Goal: Transaction & Acquisition: Purchase product/service

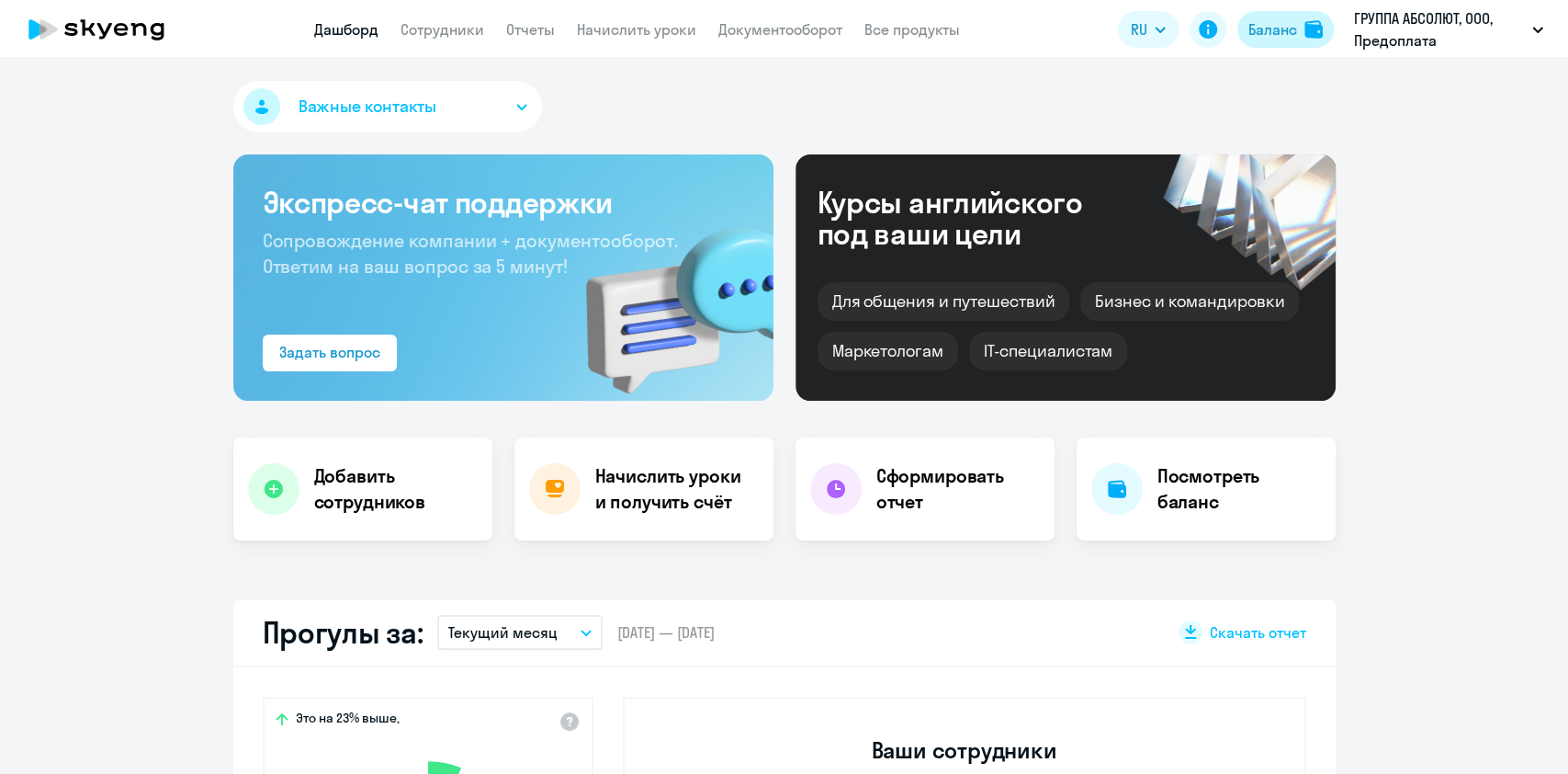
drag, startPoint x: 0, startPoint y: 0, endPoint x: 1279, endPoint y: 27, distance: 1279.3
click at [1284, 34] on div "Баланс" at bounding box center [1272, 29] width 49 height 22
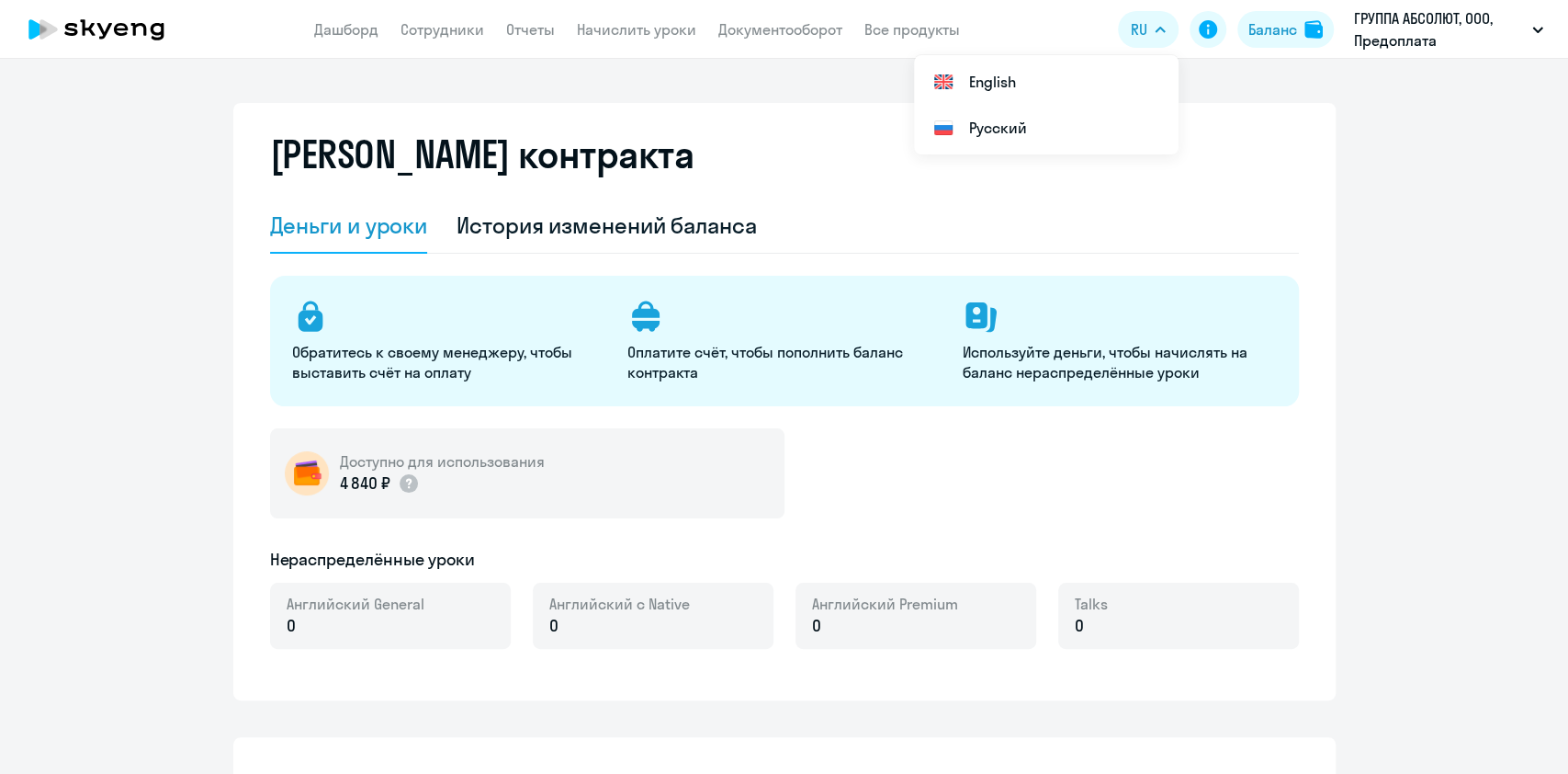
select select "english_adult_not_native_speaker"
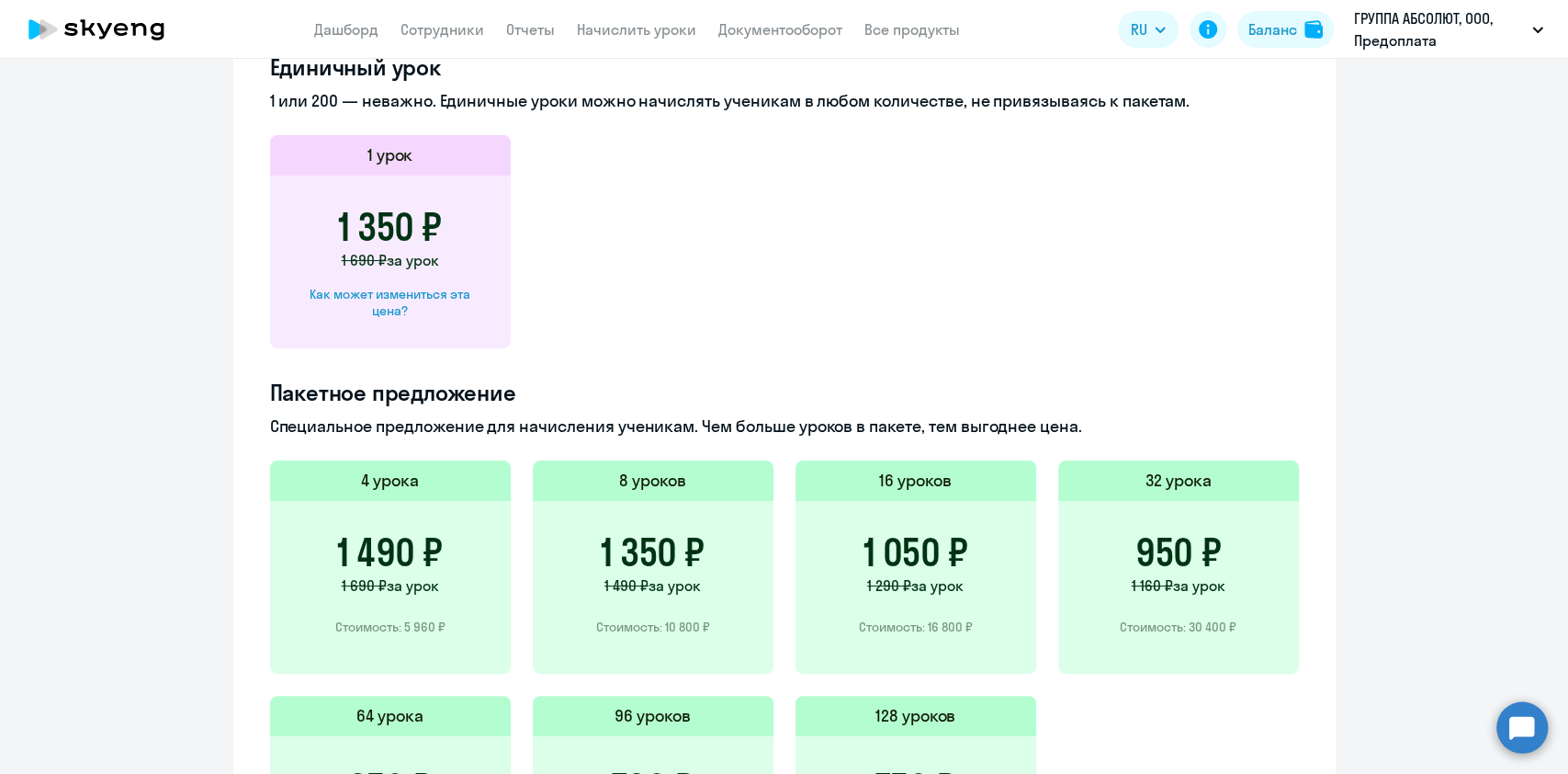
scroll to position [980, 0]
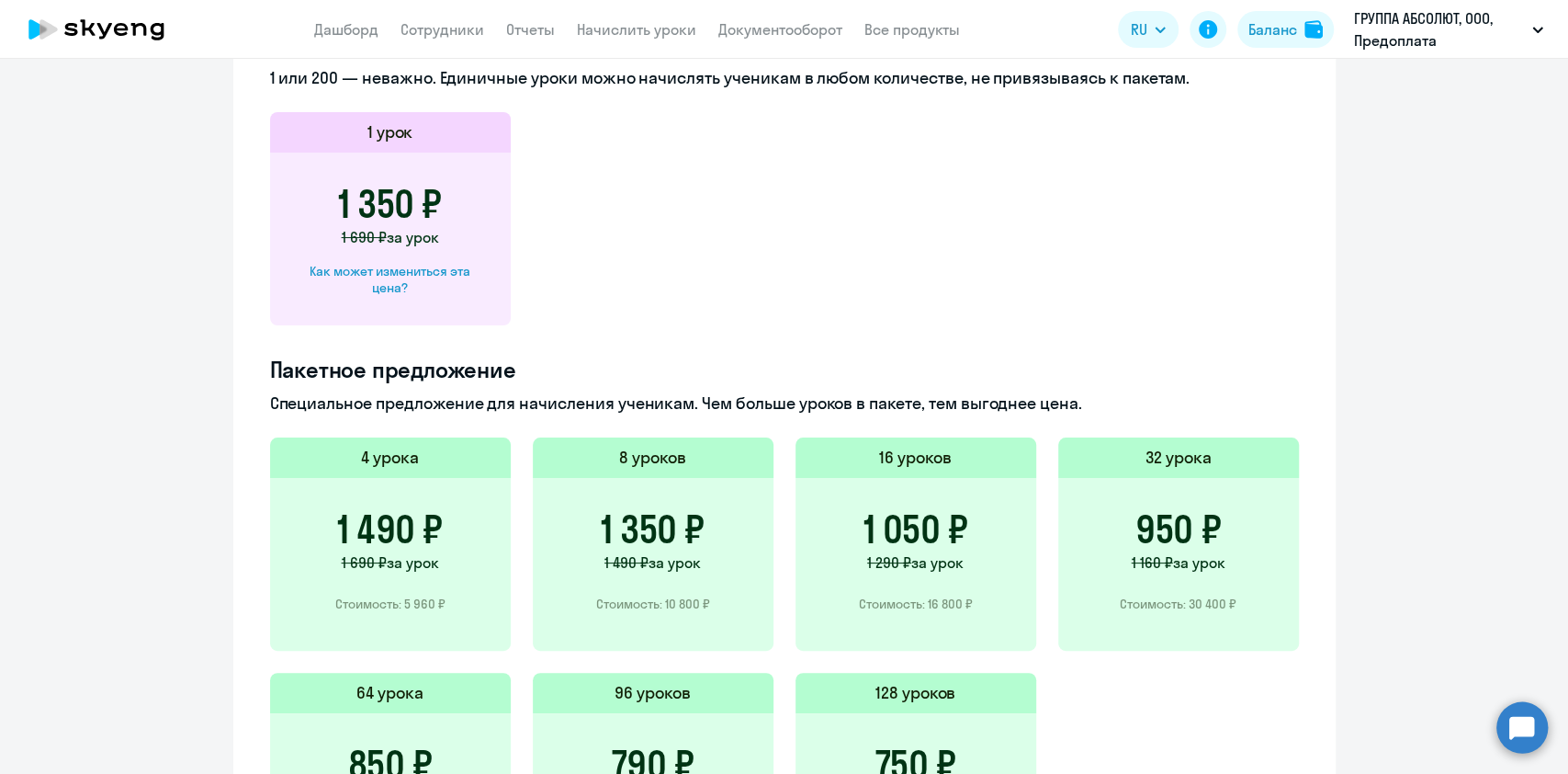
drag, startPoint x: 1263, startPoint y: 187, endPoint x: 1264, endPoint y: 120, distance: 67.0
click at [1264, 187] on app-price-card "1 урок 1 350 ₽ 1 690 ₽ за урок Как может измениться эта цена?" at bounding box center [784, 219] width 1029 height 213
click at [1283, 35] on div "Баланс" at bounding box center [1272, 29] width 49 height 22
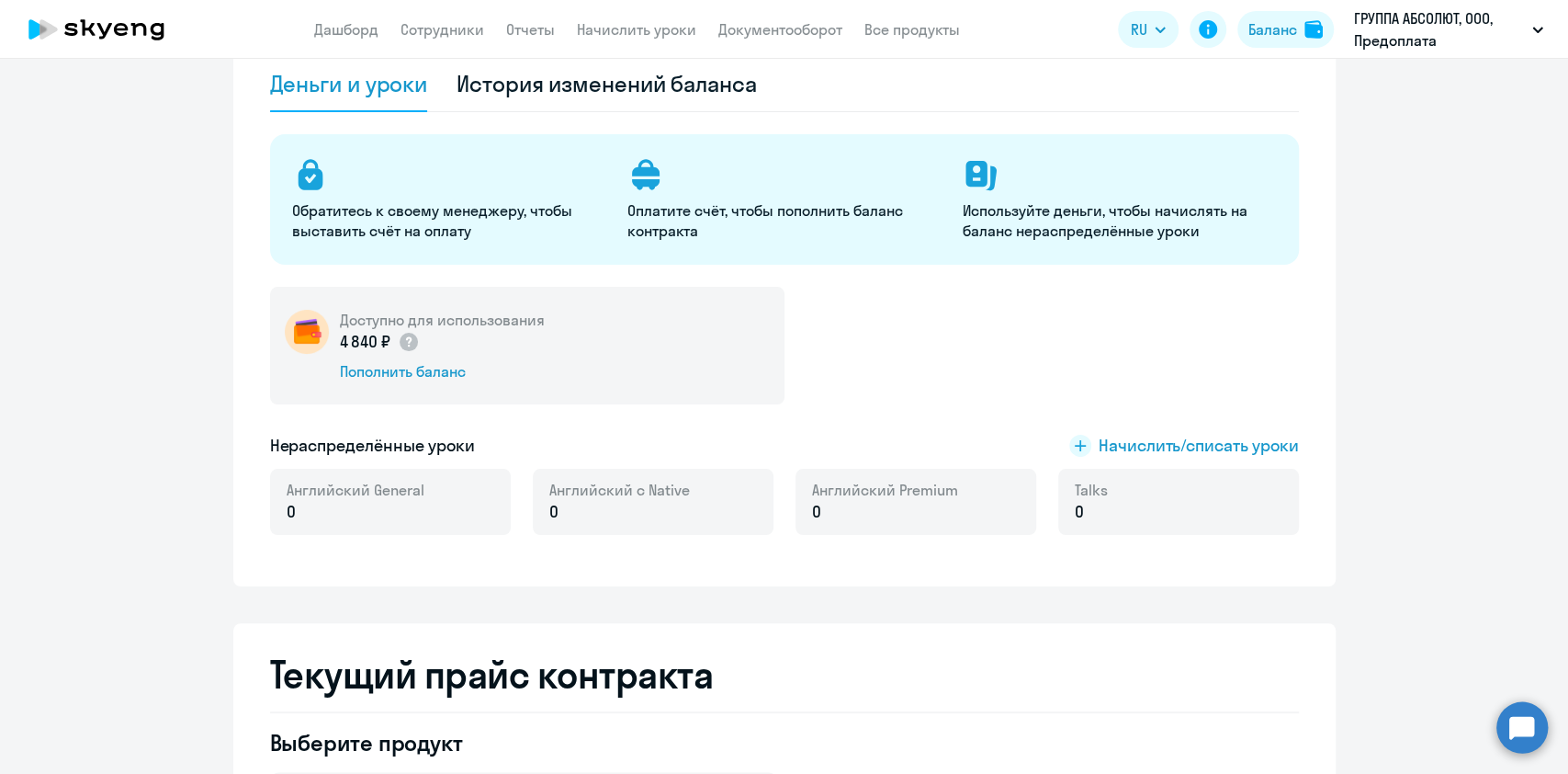
scroll to position [0, 0]
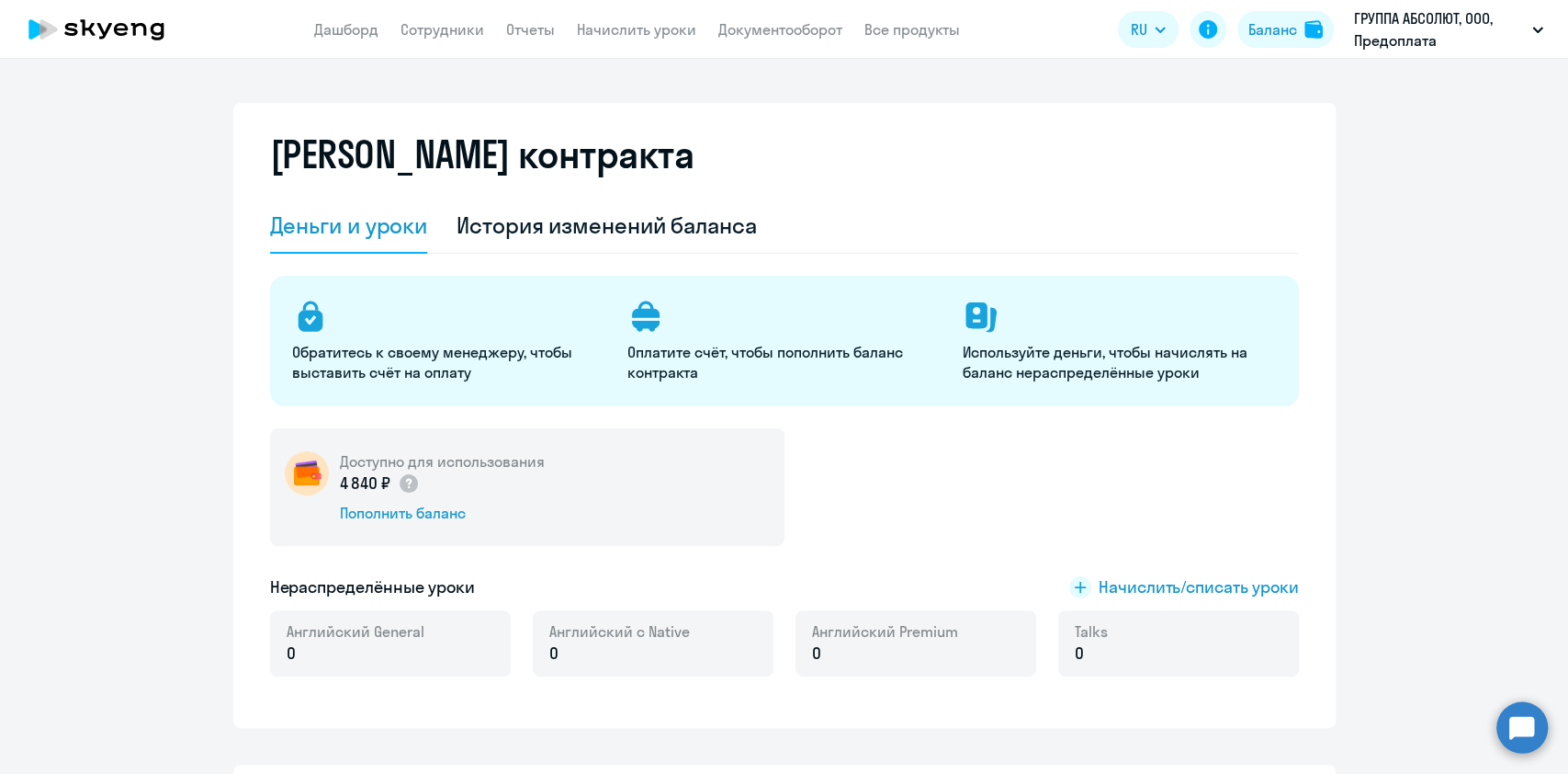
click at [441, 529] on div "Доступно для использования 4 840 ₽ Пополнить баланс" at bounding box center [526, 487] width 514 height 117
click at [436, 514] on div "Пополнить баланс" at bounding box center [442, 513] width 205 height 20
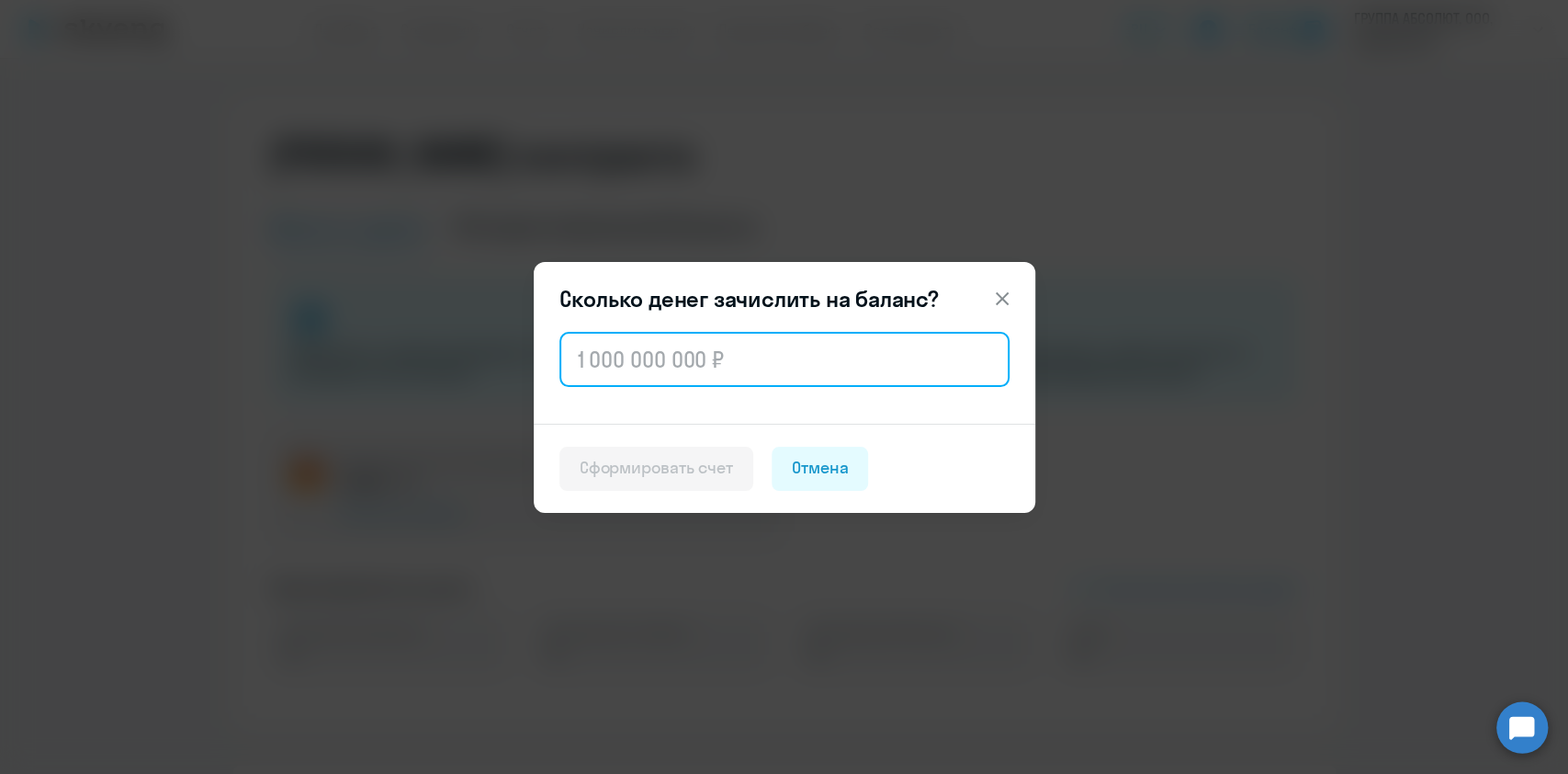
click at [630, 387] on input "text" at bounding box center [785, 360] width 450 height 55
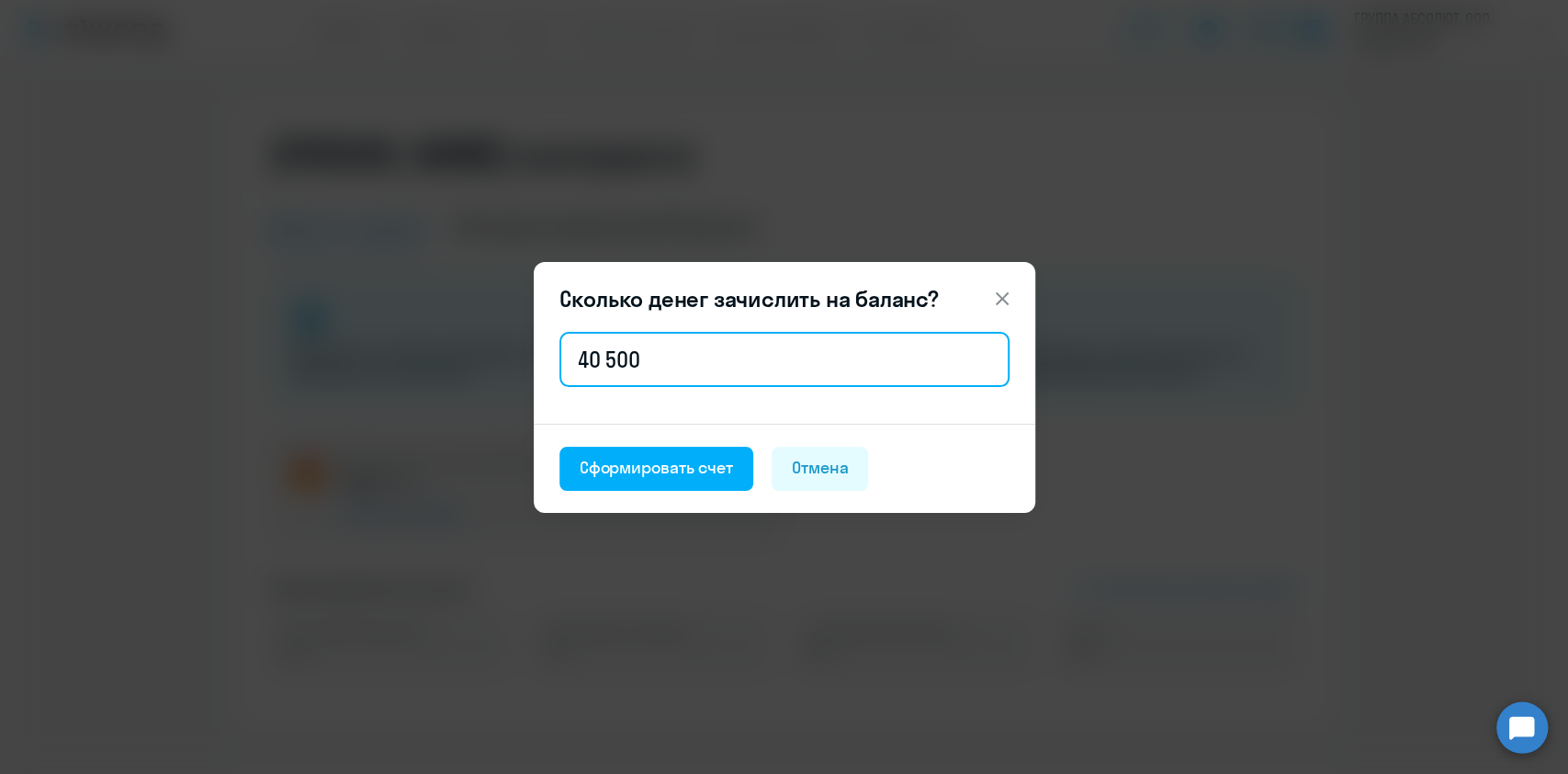
type input "40 500"
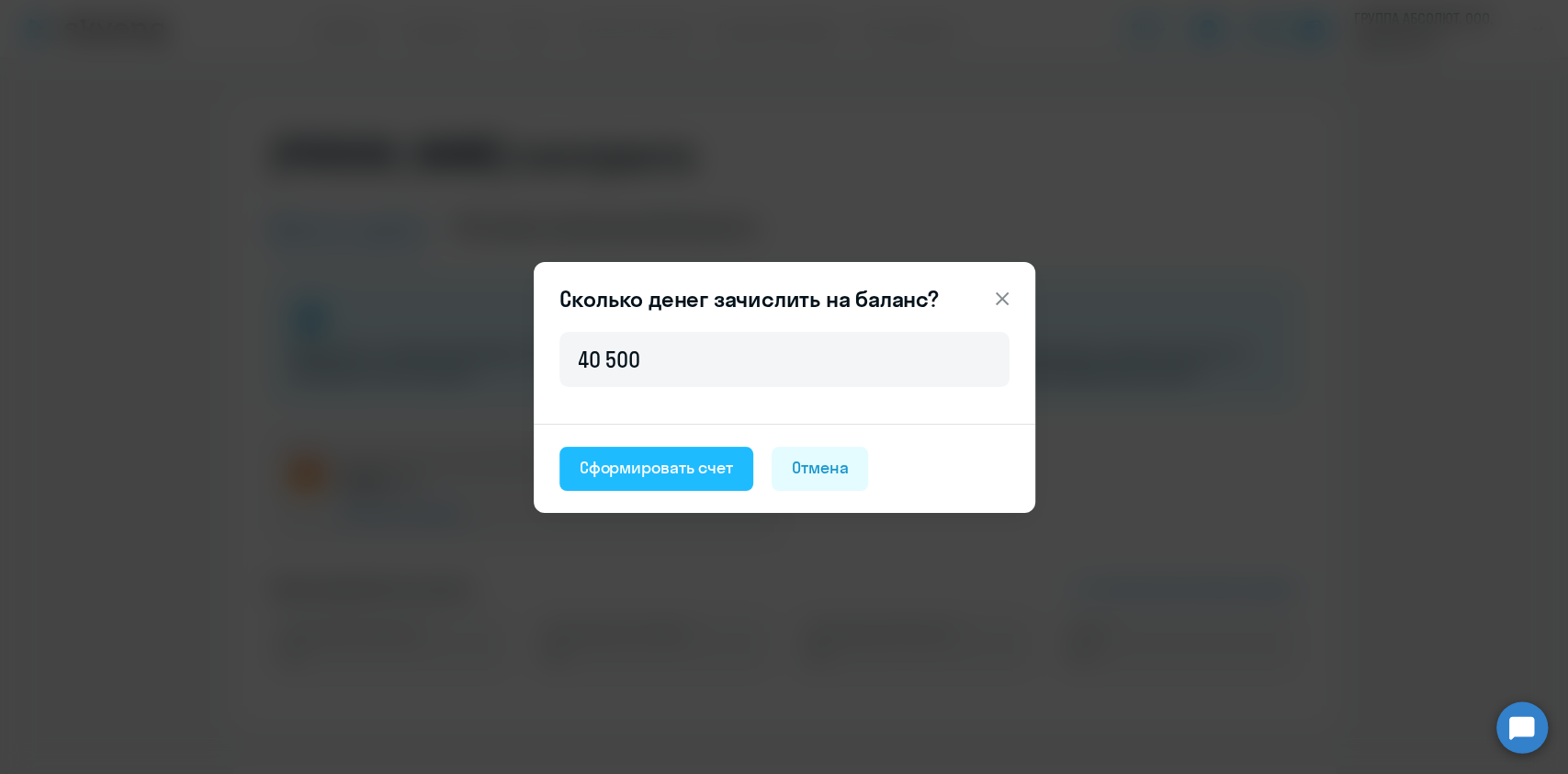
click at [712, 477] on div "Сформировать счет" at bounding box center [656, 468] width 154 height 24
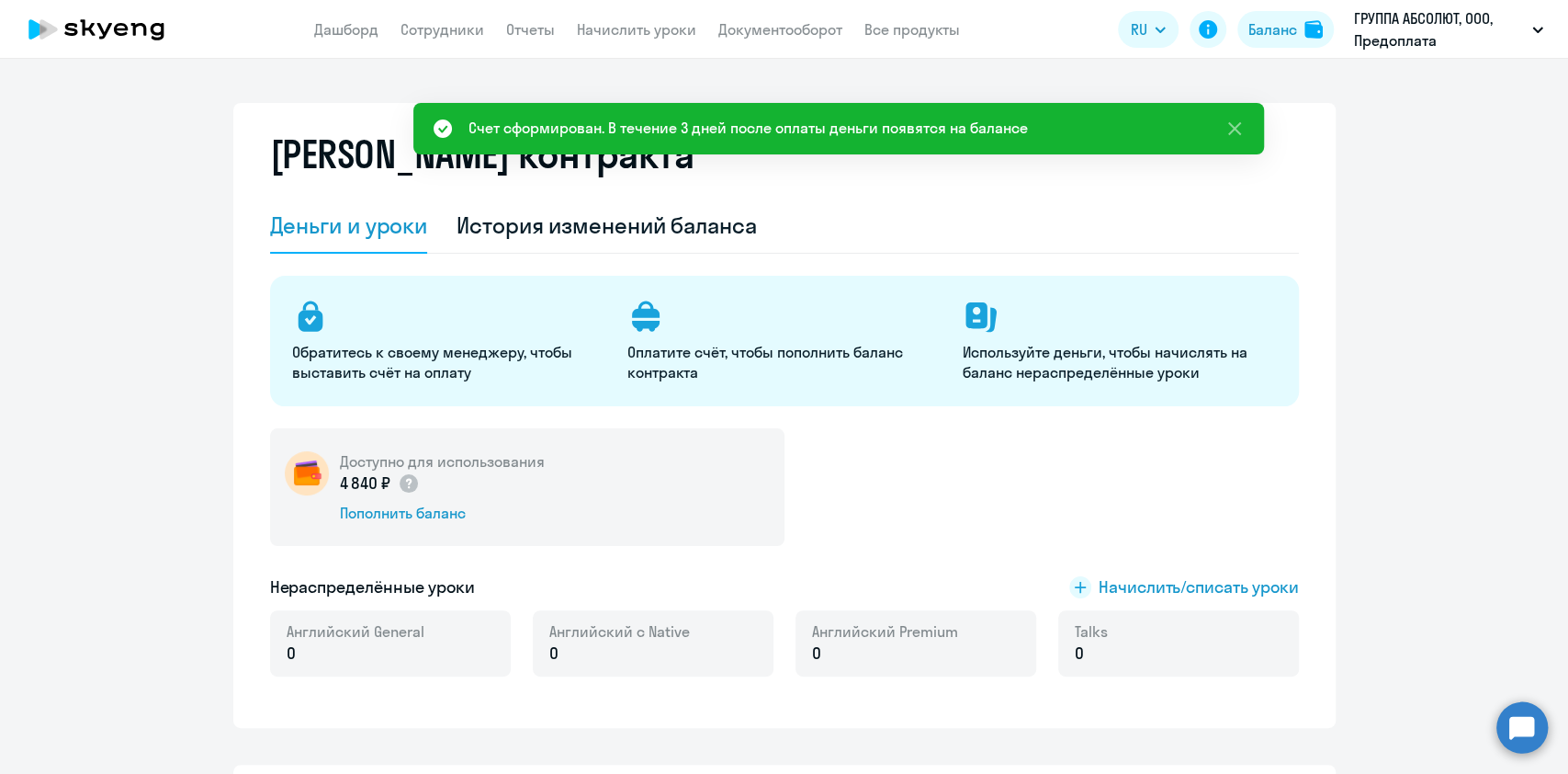
click at [1287, 422] on div "Обратитесь к своему менеджеру, чтобы выставить счёт на оплату Оплатите счёт, чт…" at bounding box center [784, 487] width 1029 height 423
click at [794, 31] on link "Документооборот" at bounding box center [780, 29] width 124 height 18
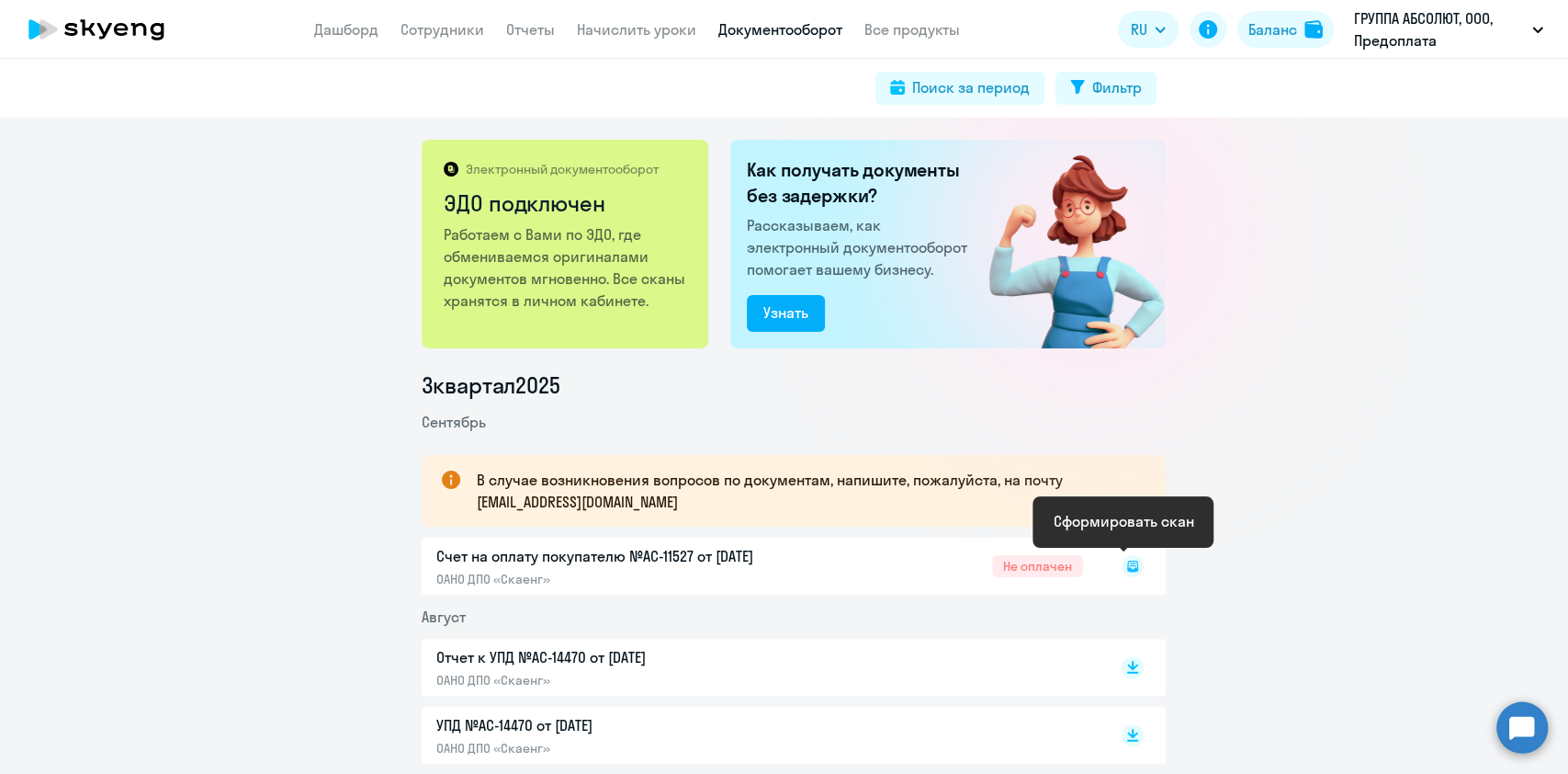
click at [1122, 567] on rect at bounding box center [1132, 566] width 22 height 22
click at [1122, 562] on icon at bounding box center [1132, 566] width 22 height 22
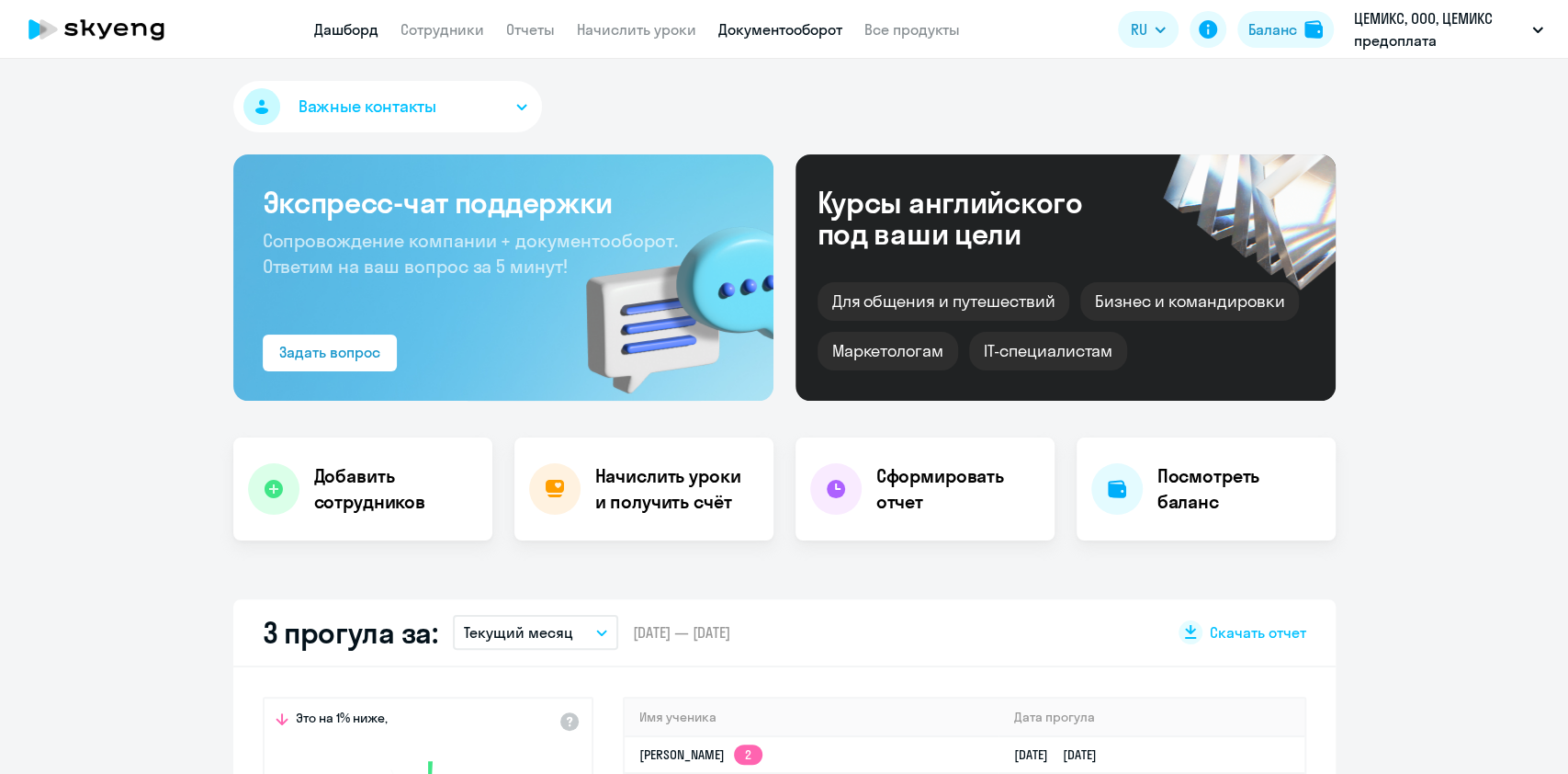
click at [764, 23] on link "Документооборот" at bounding box center [780, 29] width 124 height 18
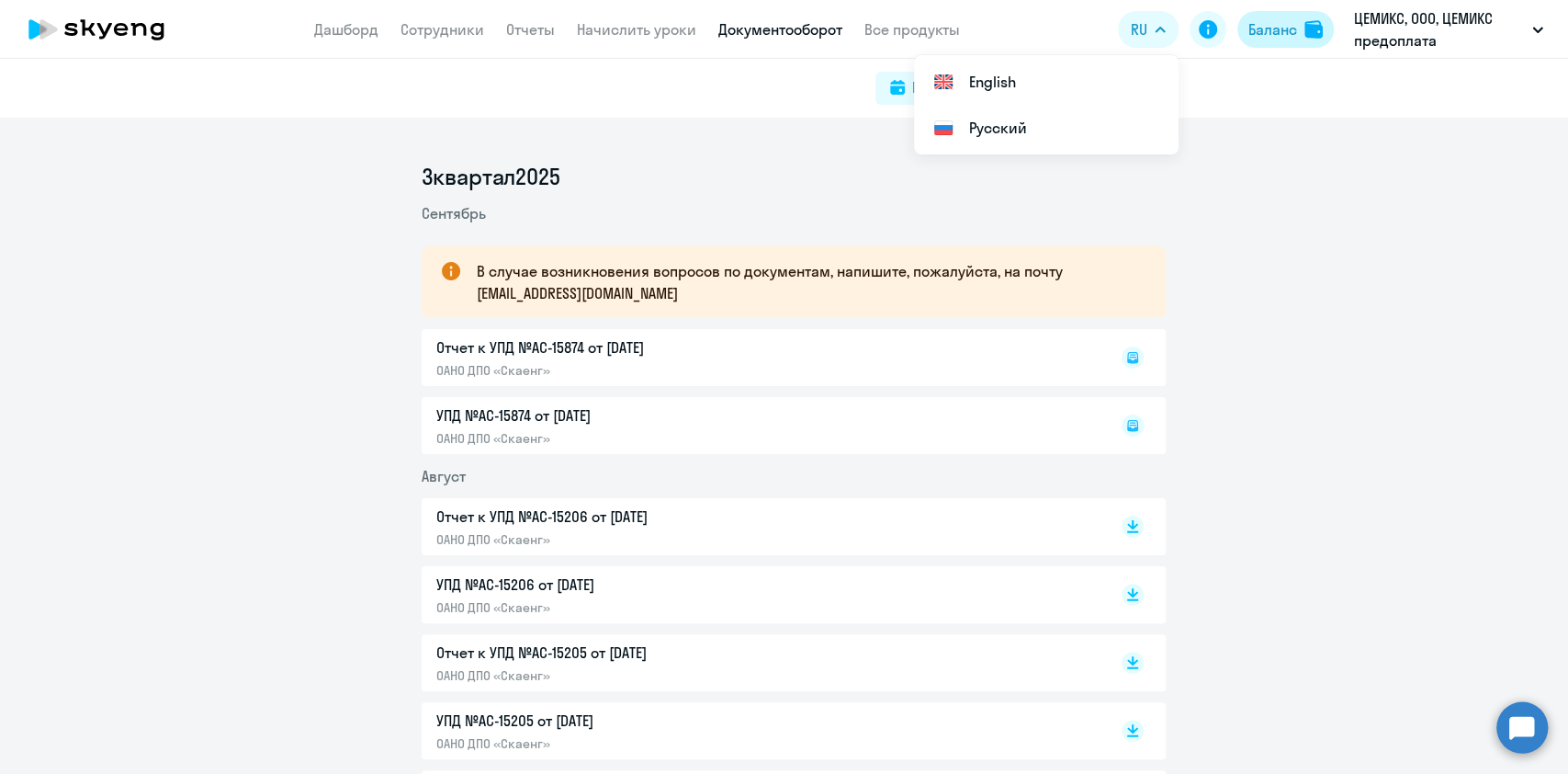
click at [1275, 36] on div "Баланс" at bounding box center [1272, 29] width 49 height 22
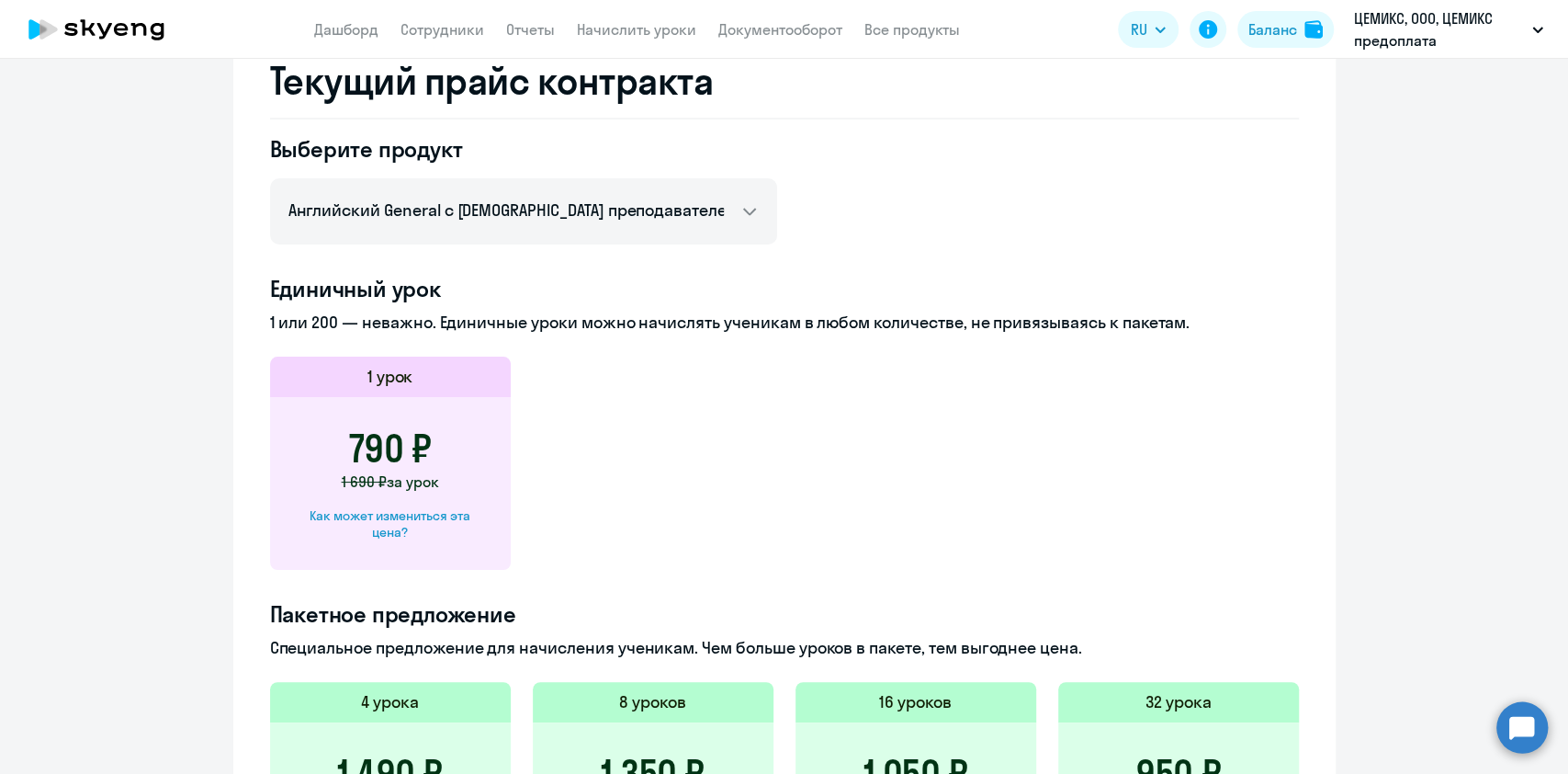
scroll to position [490, 0]
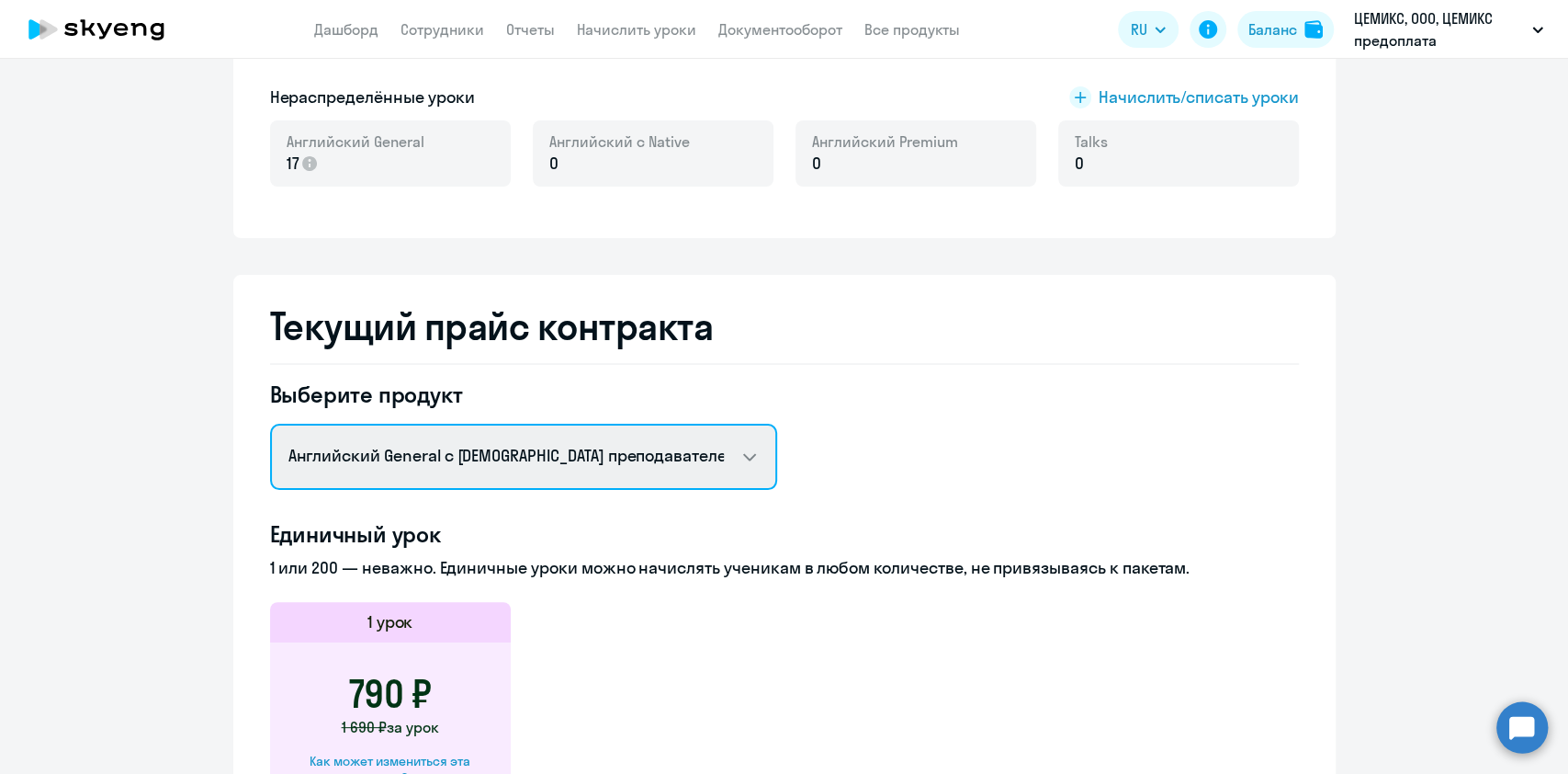
click at [531, 453] on select "Английский General с русскоговорящим преподавателем Английский General с англог…" at bounding box center [524, 456] width 507 height 66
click at [270, 424] on select "Английский General с русскоговорящим преподавателем Английский General с англог…" at bounding box center [524, 456] width 507 height 66
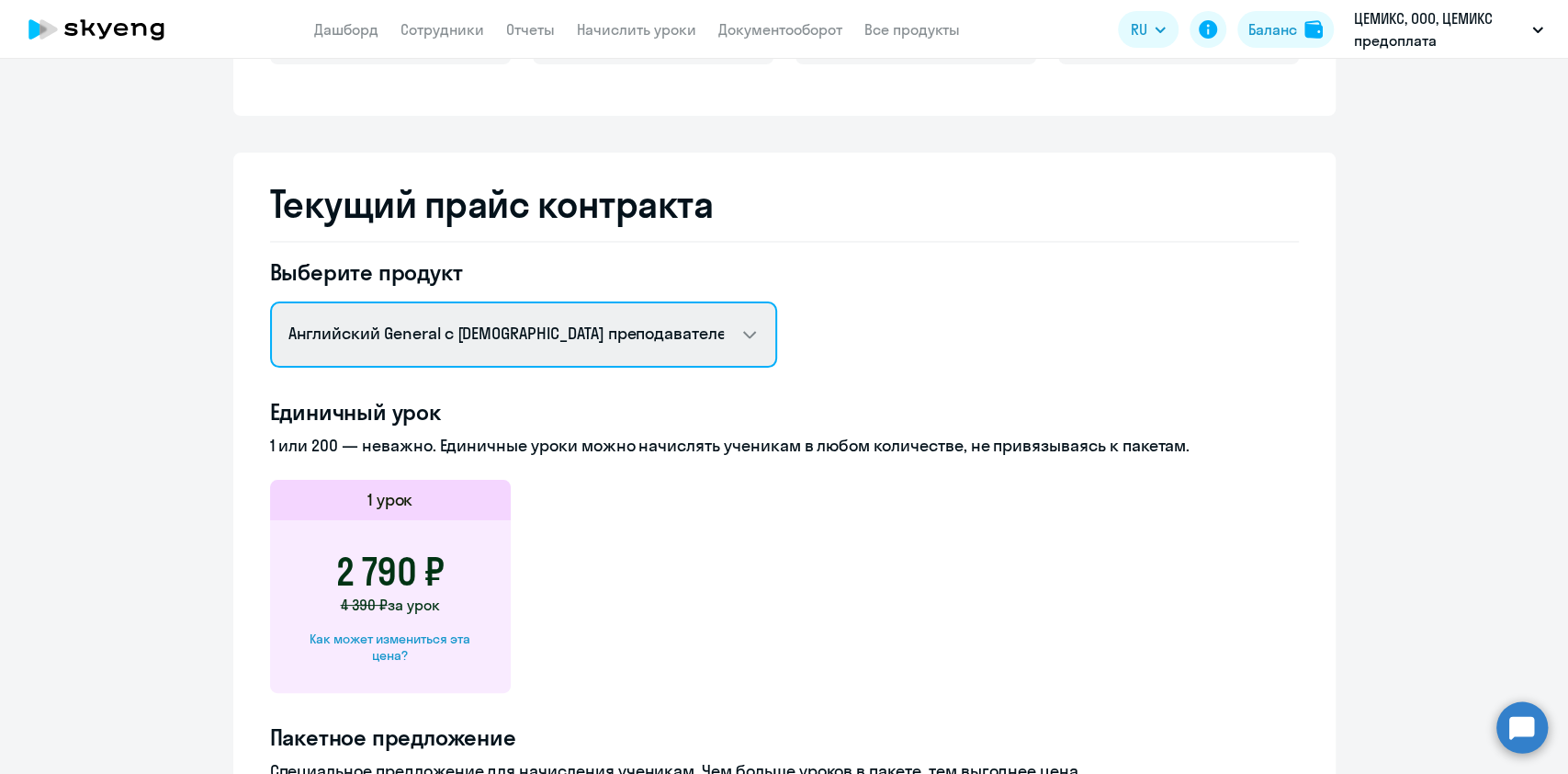
click at [514, 323] on select "Английский General с русскоговорящим преподавателем Английский General с англог…" at bounding box center [524, 334] width 507 height 66
select select "english_adult_not_native_speaker_premium"
click at [270, 302] on select "Английский General с русскоговорящим преподавателем Английский General с англог…" at bounding box center [524, 334] width 507 height 66
